Goal: Communication & Community: Answer question/provide support

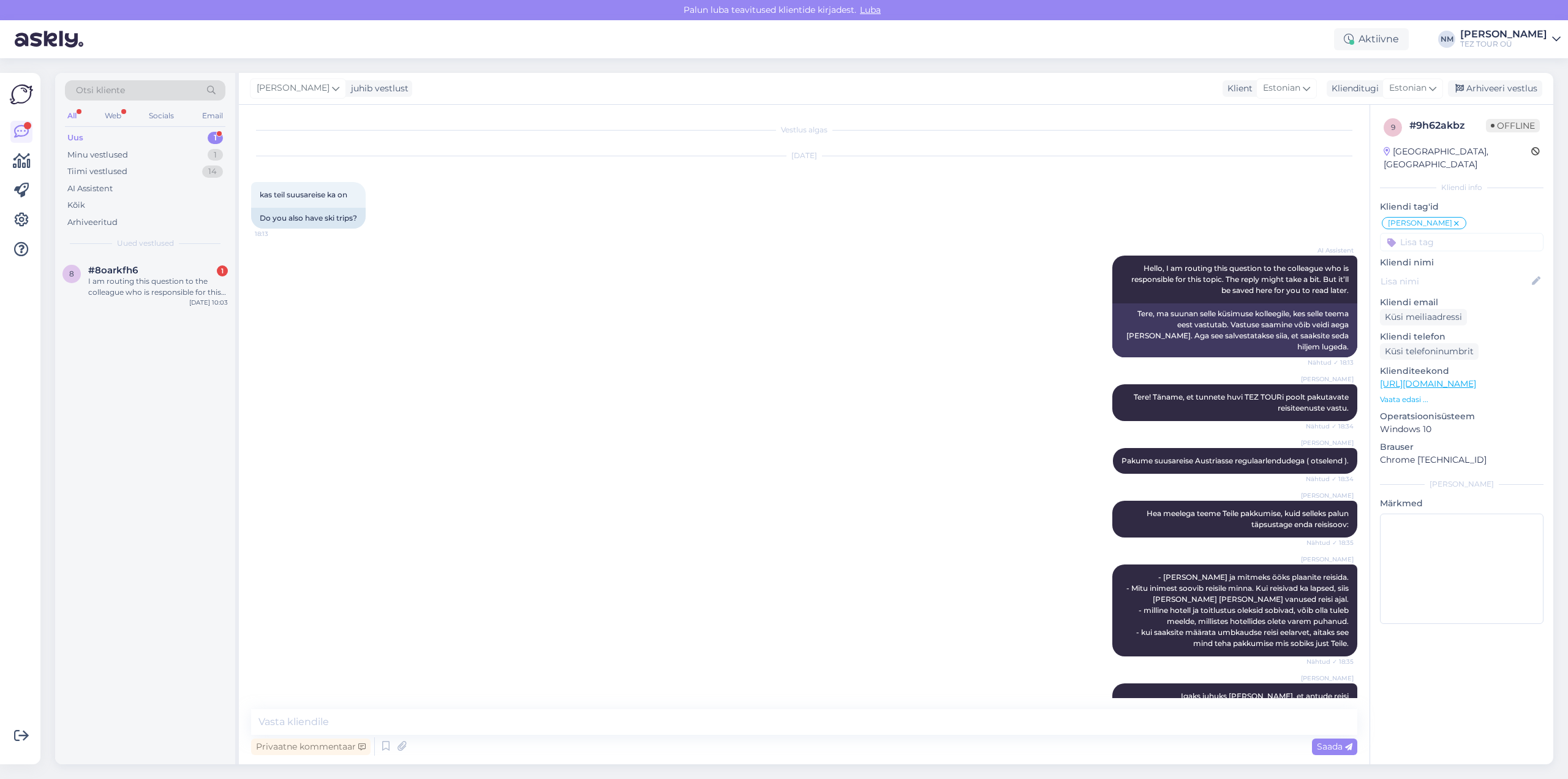
scroll to position [79, 0]
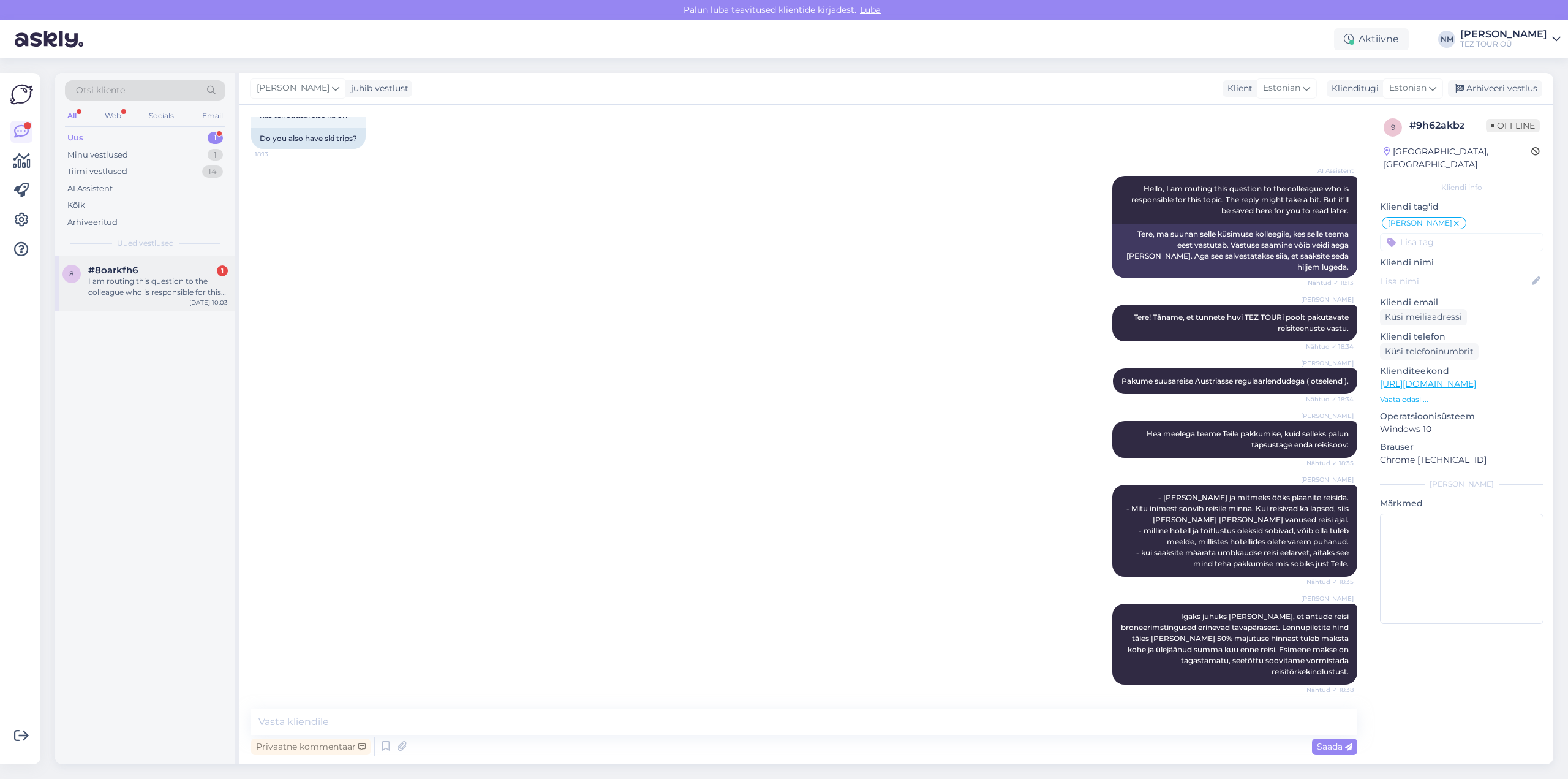
click at [155, 274] on div "#8oarkfh6 1" at bounding box center [158, 270] width 139 height 11
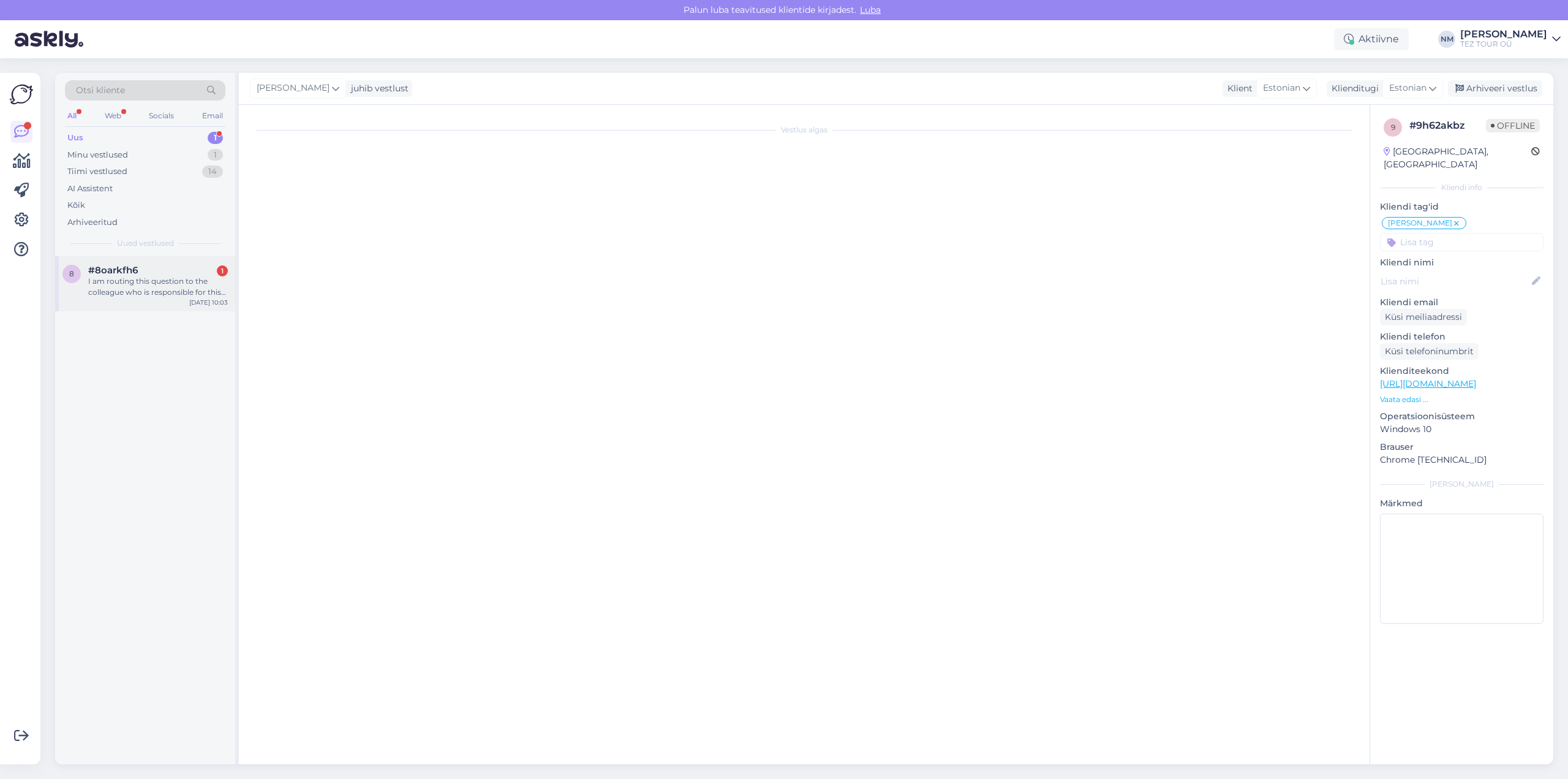
scroll to position [0, 0]
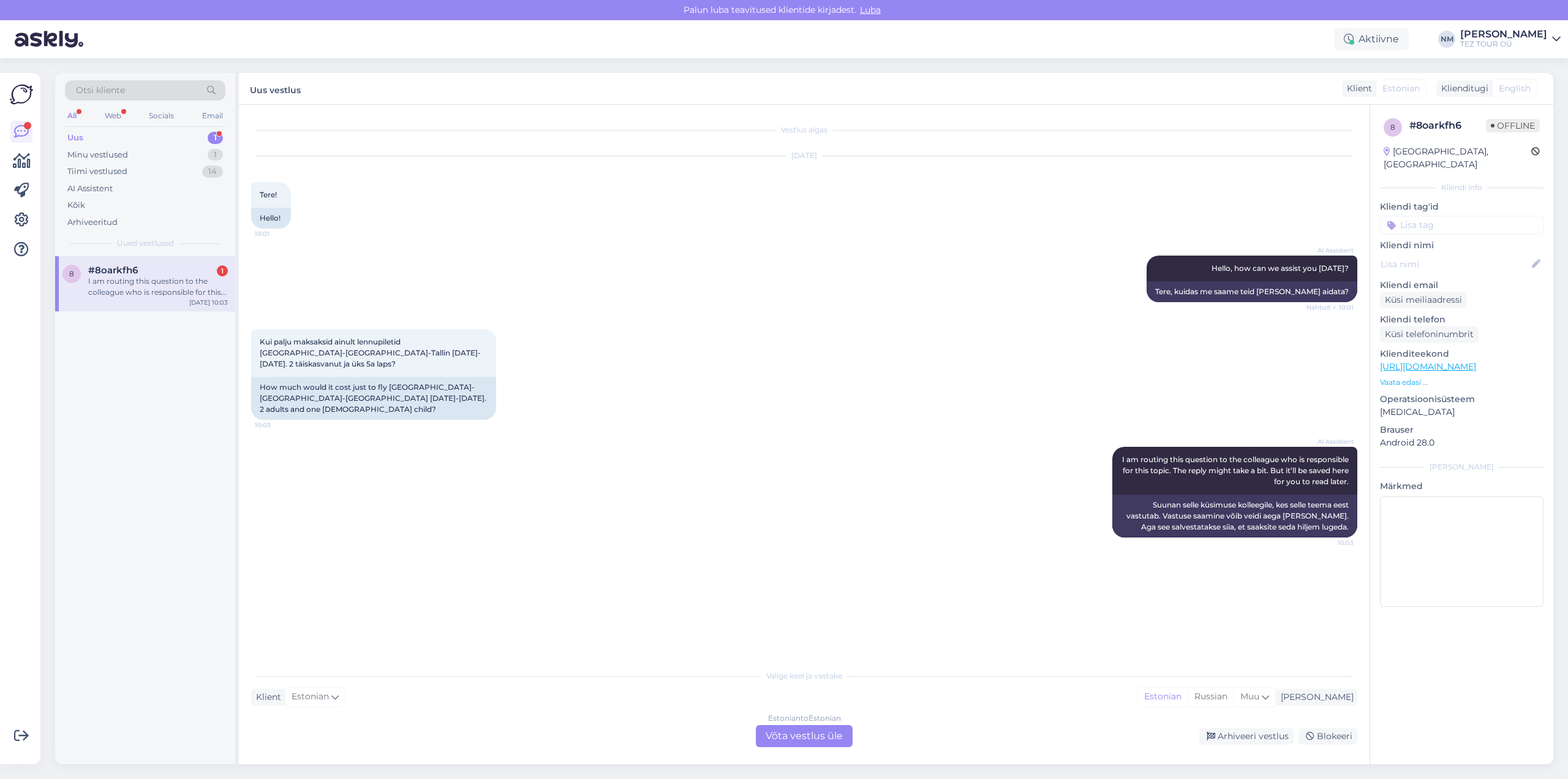
click at [814, 734] on div "Estonian to Estonian Võta vestlus üle" at bounding box center [804, 736] width 97 height 22
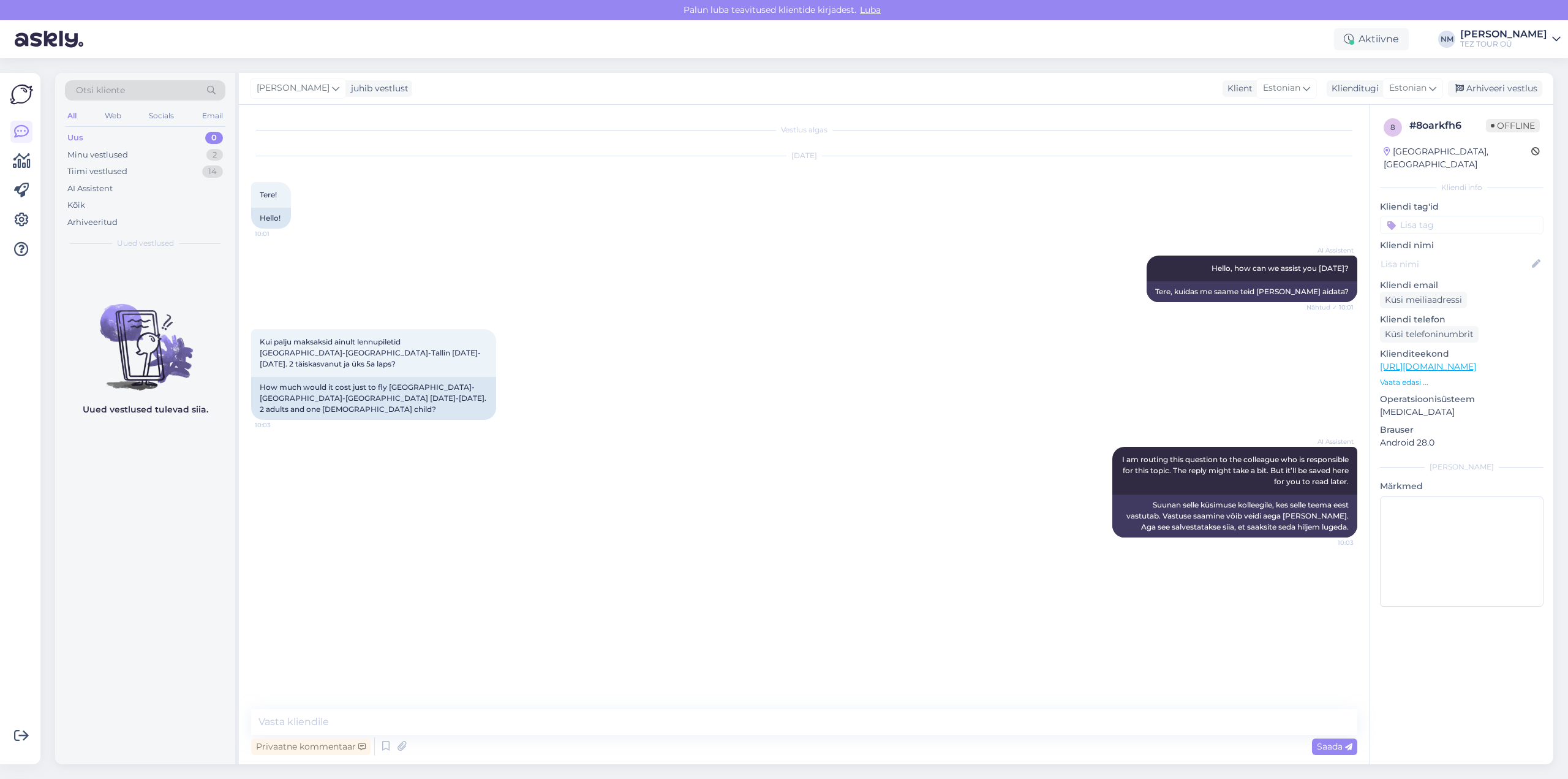
click at [1444, 216] on input at bounding box center [1462, 225] width 163 height 18
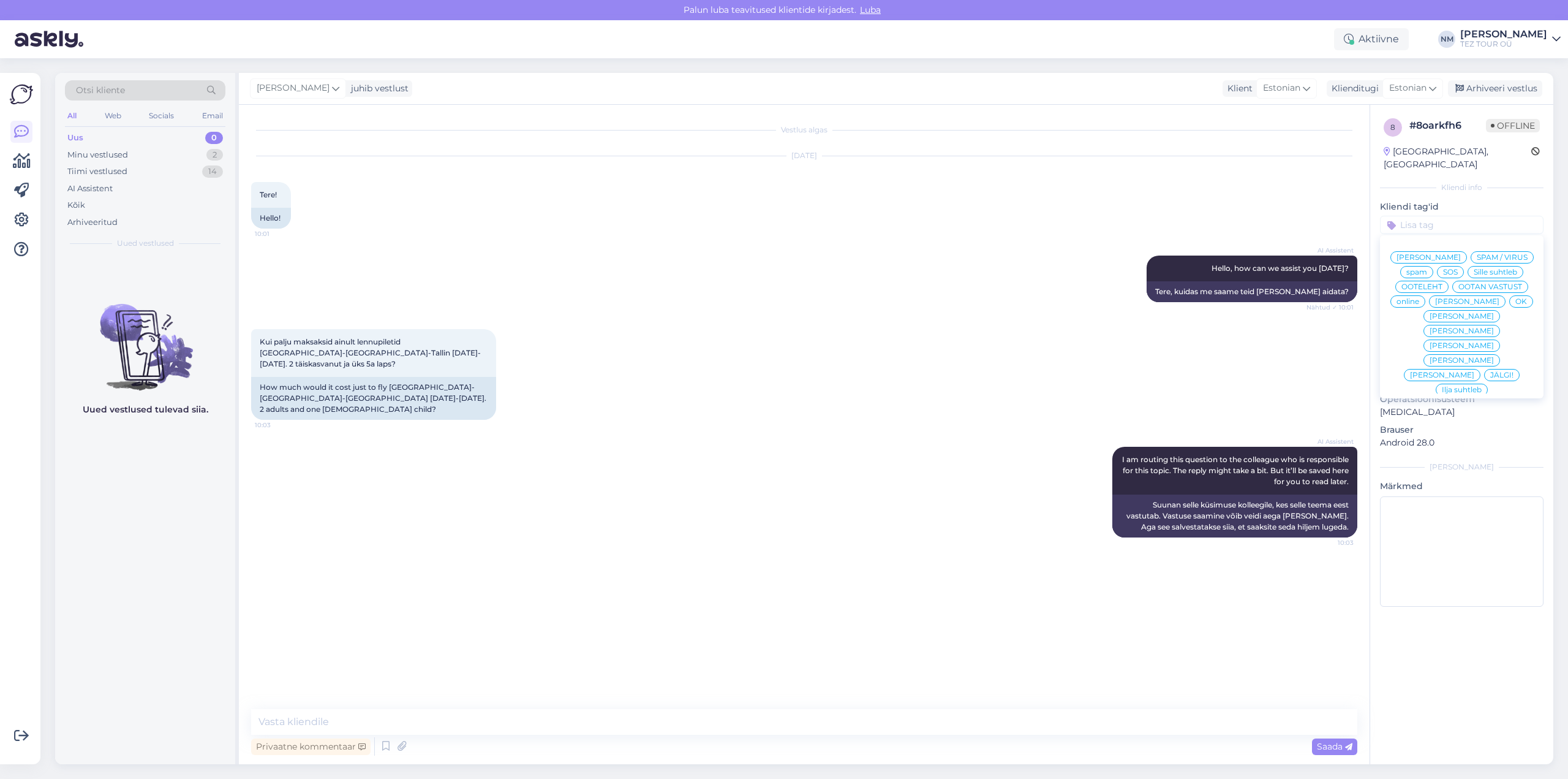
click at [1494, 327] on span "Natalja suhtleb" at bounding box center [1463, 331] width 65 height 8
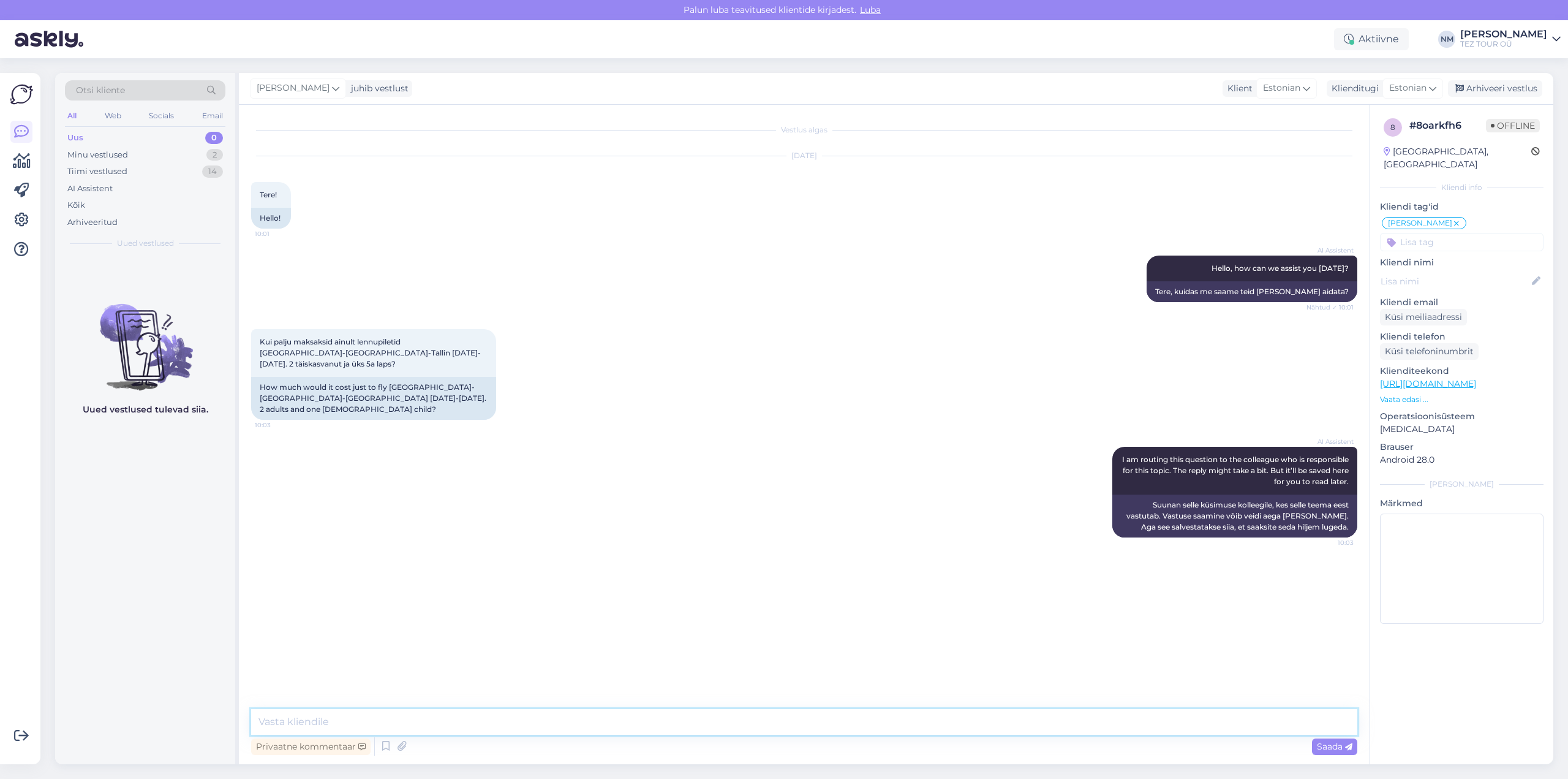
click at [352, 719] on textarea at bounding box center [804, 721] width 1106 height 25
paste textarea "Täname, et tunnete huvi TEZ TOURi poolt pakutavate reisiteenuste vastu."
type textarea "Tere! Täname, et tunnete huvi TEZ TOURi poolt pakutavate reisiteenuste vastu."
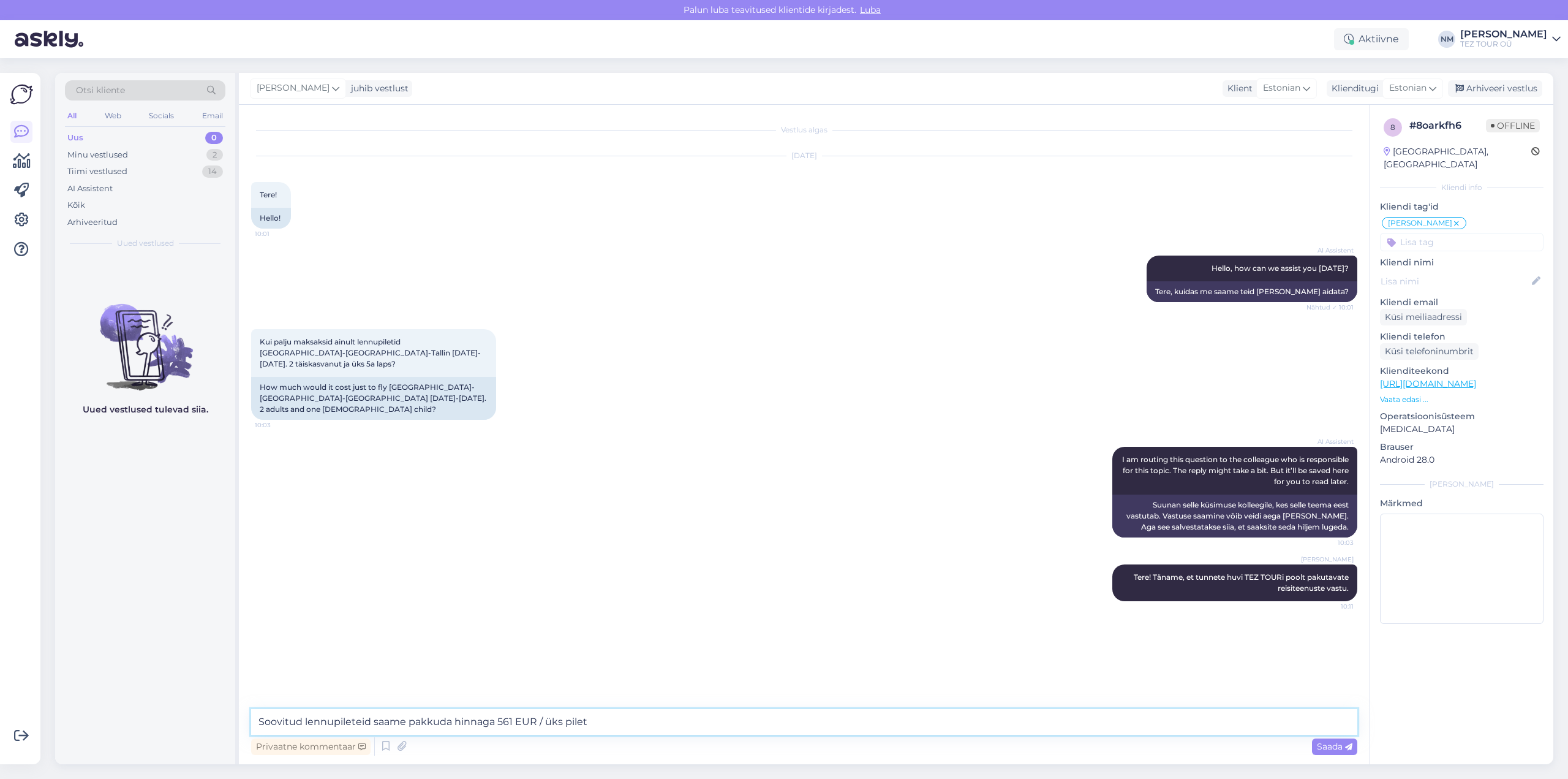
click at [373, 723] on textarea "Soovitud lennupileteid saame pakkuda hinnaga 561 EUR / üks pilet" at bounding box center [804, 721] width 1106 height 25
type textarea "Soovitud lennupileteid ( Tallinn - Heraklion - Tallinn 08.10.-15.10.2025 ) saam…"
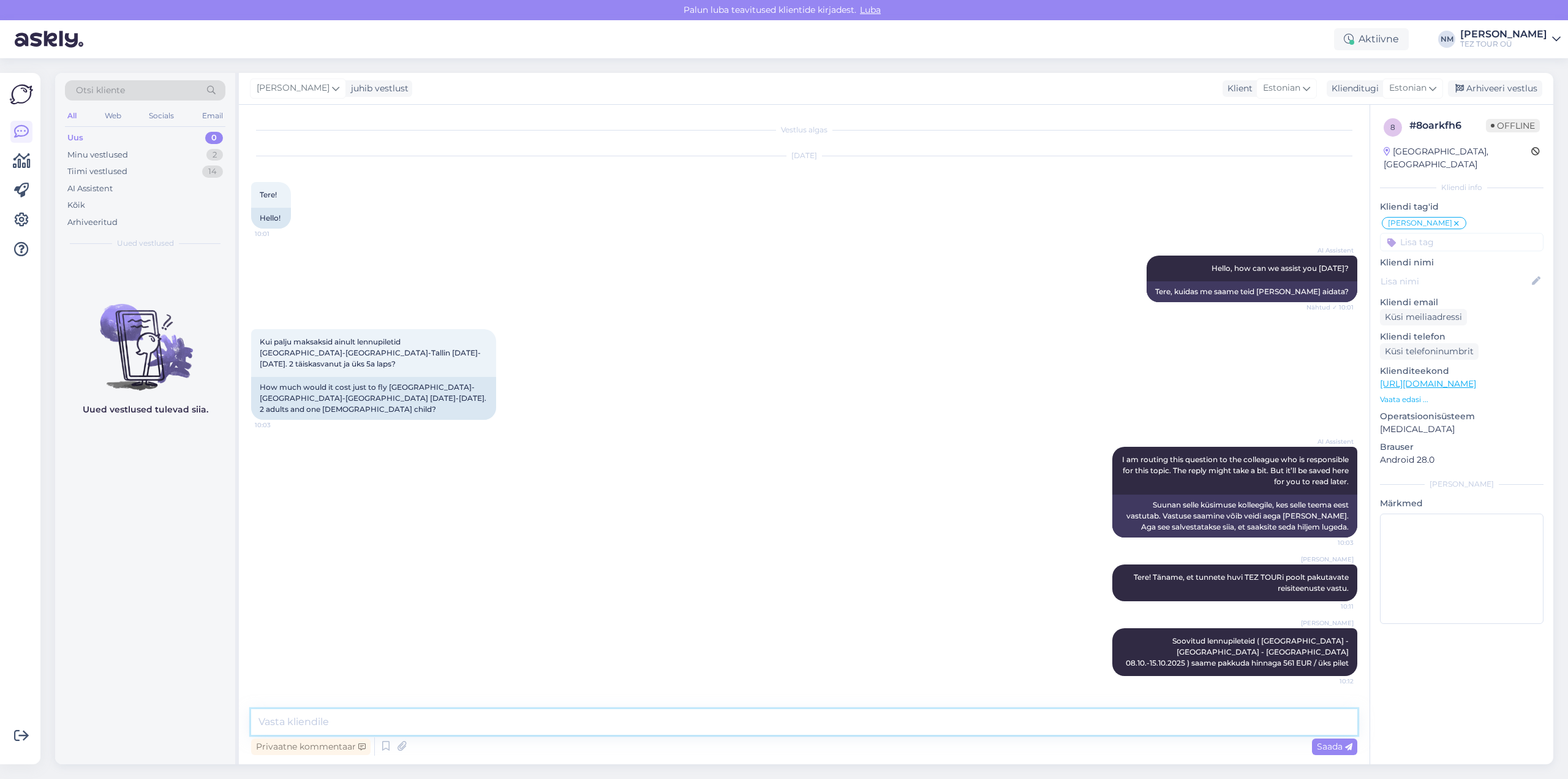
click at [313, 722] on textarea at bounding box center [804, 721] width 1106 height 25
paste textarea "Hind on ühe reisija kohta (k.a üle 2-aastased reisijad)"
type textarea "Hind on ühe reisija kohta (k.a üle 2-aastased reisijad)"
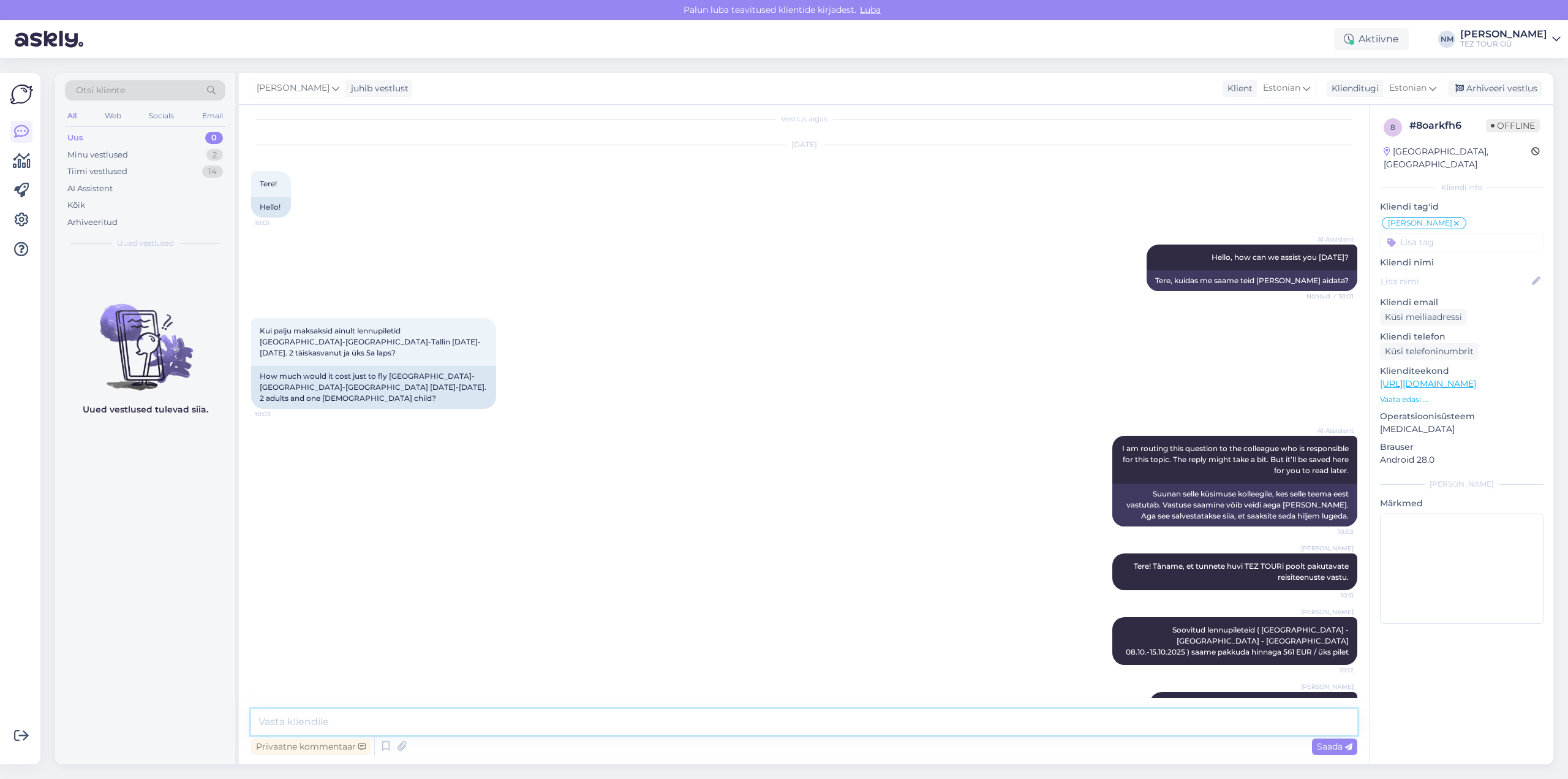
paste textarea "Broneerimiseks palume saata reisijate nimed, isikukoodid, kontaktelefoni numbri…"
type textarea "Broneerimiseks palume saata reisijate nimed, isikukoodid, kontaktelefoni numbri…"
